Goal: Task Accomplishment & Management: Use online tool/utility

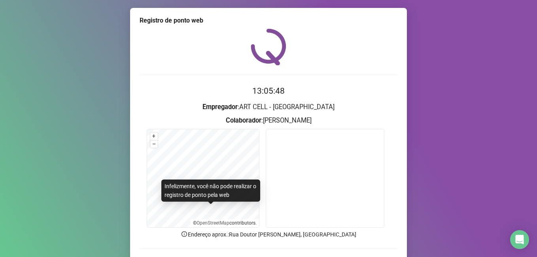
scroll to position [52, 0]
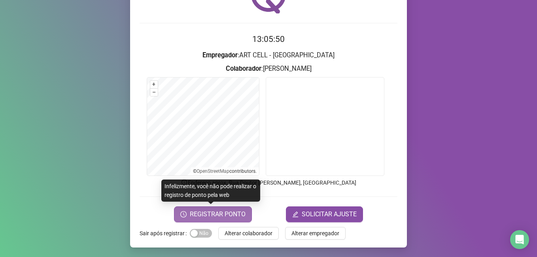
click at [209, 214] on span "REGISTRAR PONTO" at bounding box center [218, 214] width 56 height 9
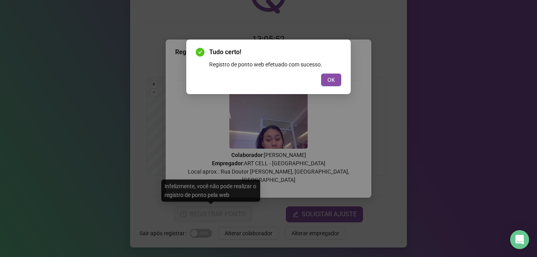
drag, startPoint x: 332, startPoint y: 82, endPoint x: 303, endPoint y: 96, distance: 32.0
click at [332, 82] on span "OK" at bounding box center [331, 80] width 8 height 9
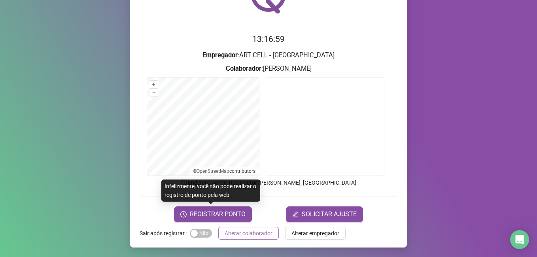
click at [244, 234] on span "Alterar colaborador" at bounding box center [249, 233] width 48 height 9
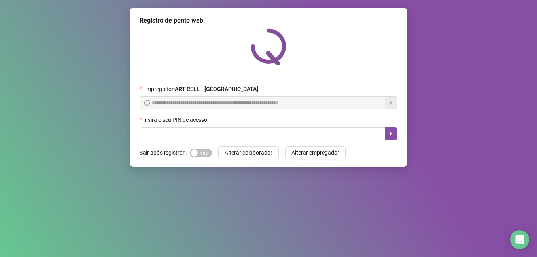
scroll to position [0, 0]
click at [232, 136] on input "text" at bounding box center [263, 133] width 246 height 13
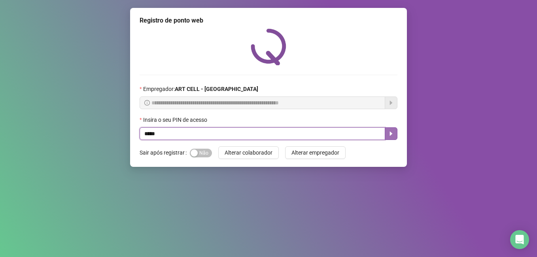
click at [390, 135] on icon "caret-right" at bounding box center [391, 134] width 3 height 4
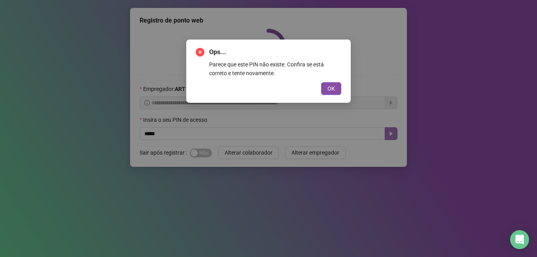
click at [332, 97] on div "Ops... Parece que este PIN não existe. Confira se está correto e tente novament…" at bounding box center [268, 71] width 165 height 63
click at [327, 86] on span "OK" at bounding box center [331, 88] width 8 height 9
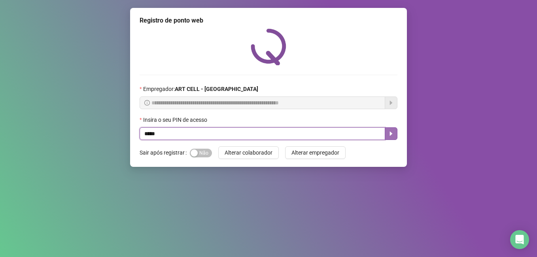
click at [179, 131] on input "*****" at bounding box center [263, 133] width 246 height 13
type input "*"
type input "*****"
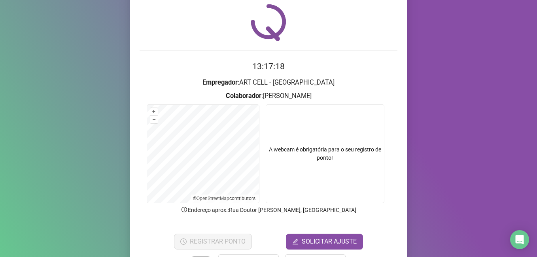
scroll to position [52, 0]
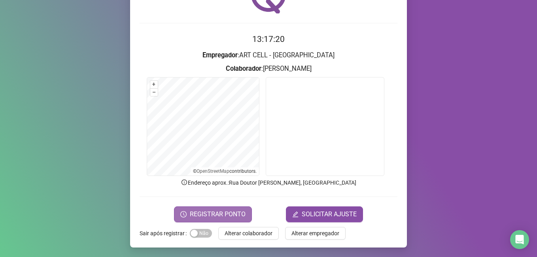
click at [221, 208] on button "REGISTRAR PONTO" at bounding box center [213, 214] width 78 height 16
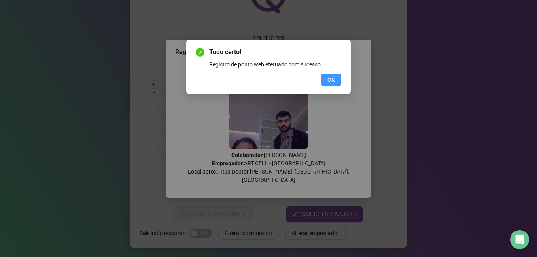
click at [326, 81] on button "OK" at bounding box center [331, 80] width 20 height 13
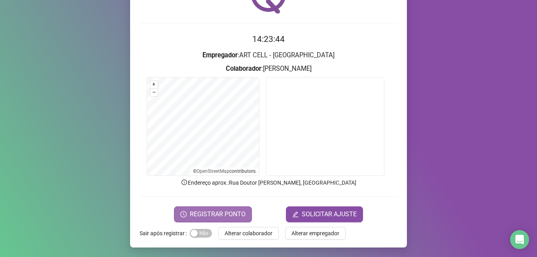
click at [208, 212] on span "REGISTRAR PONTO" at bounding box center [218, 214] width 56 height 9
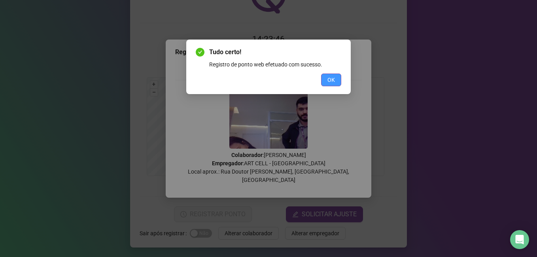
click at [332, 86] on button "OK" at bounding box center [331, 80] width 20 height 13
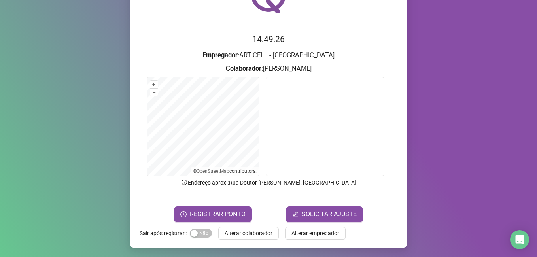
click at [258, 229] on span "Alterar colaborador" at bounding box center [249, 233] width 48 height 9
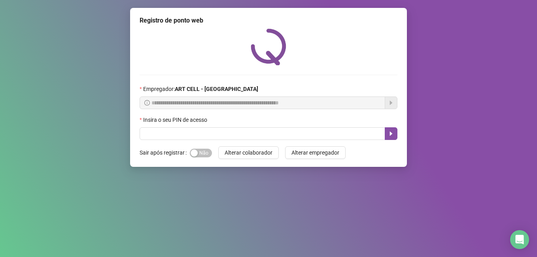
scroll to position [0, 0]
click at [243, 134] on input "text" at bounding box center [263, 133] width 246 height 13
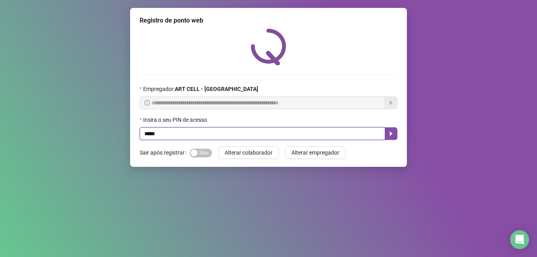
type input "*****"
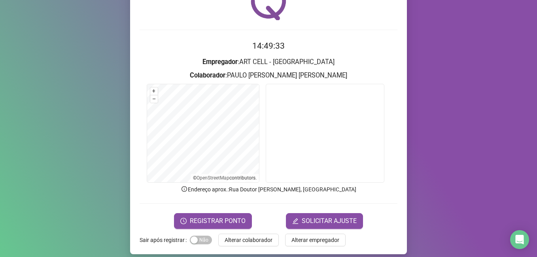
scroll to position [52, 0]
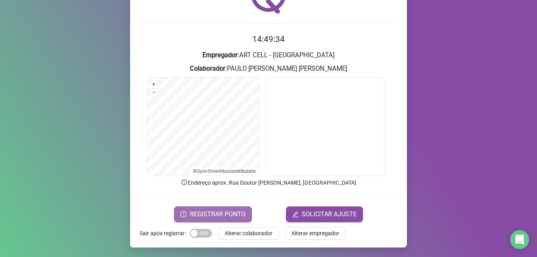
click at [232, 212] on span "REGISTRAR PONTO" at bounding box center [218, 214] width 56 height 9
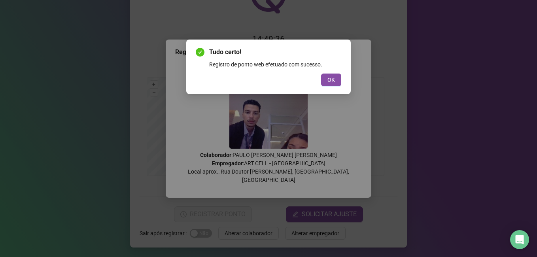
click at [334, 75] on button "OK" at bounding box center [331, 80] width 20 height 13
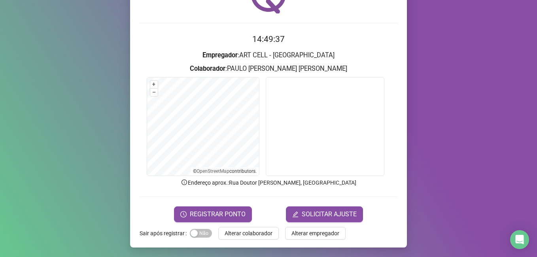
click at [262, 229] on span "Alterar colaborador" at bounding box center [249, 233] width 48 height 9
